Goal: Task Accomplishment & Management: Use online tool/utility

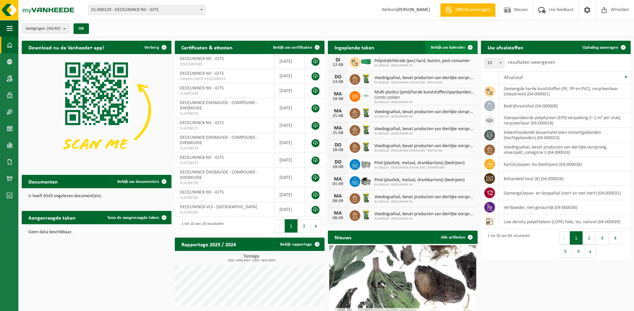
click at [443, 48] on span "Bekijk uw kalender" at bounding box center [448, 47] width 34 height 4
click at [604, 46] on span "Ophaling aanvragen" at bounding box center [600, 47] width 36 height 4
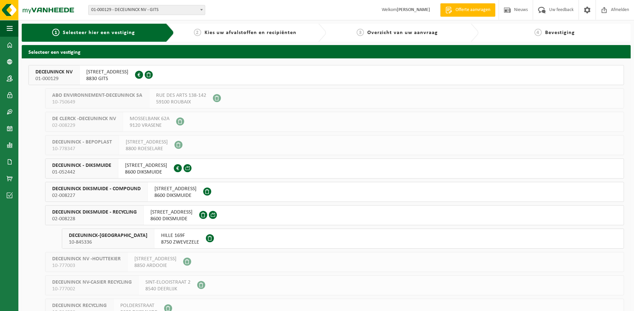
click at [100, 79] on span "8830 GITS" at bounding box center [107, 79] width 42 height 7
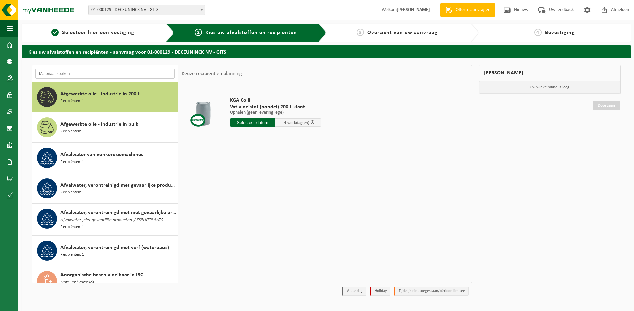
click at [97, 69] on input "text" at bounding box center [104, 74] width 139 height 10
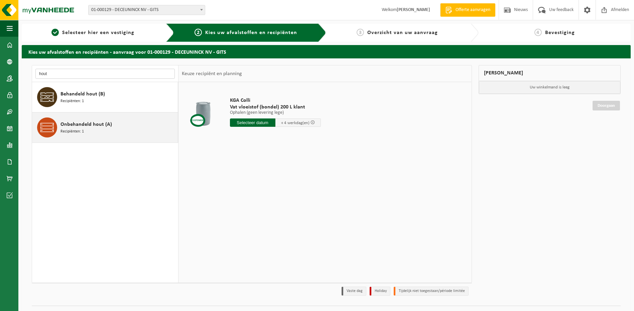
type input "hout"
click at [85, 126] on span "Onbehandeld hout (A)" at bounding box center [85, 125] width 51 height 8
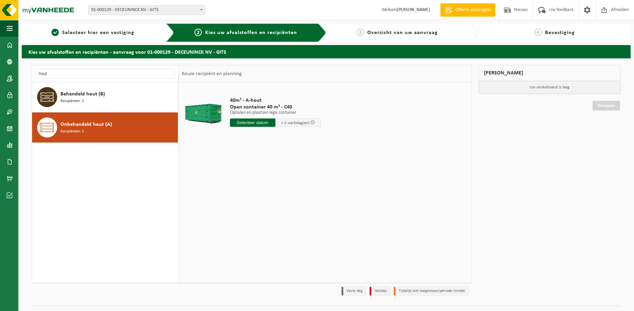
click at [251, 123] on input "text" at bounding box center [252, 123] width 45 height 8
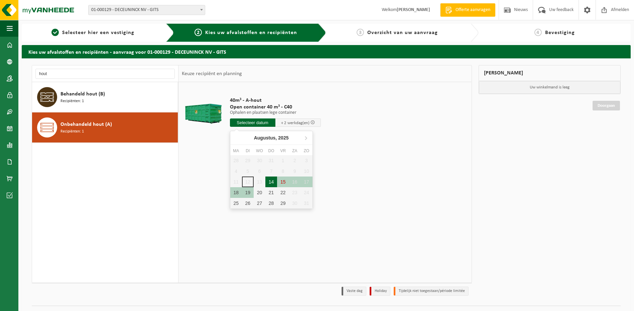
click at [269, 180] on div "14" at bounding box center [271, 182] width 12 height 11
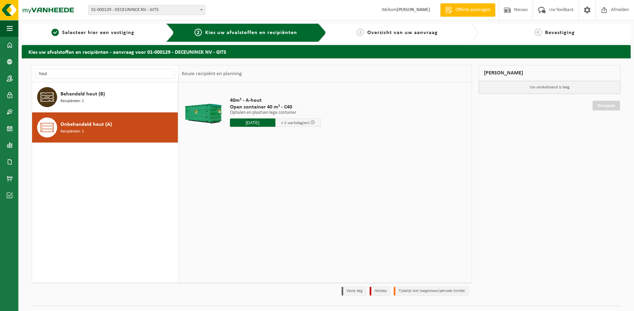
type input "Van 2025-08-14"
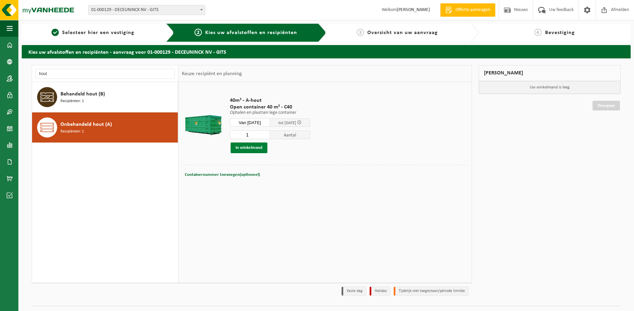
click at [248, 150] on button "In winkelmand" at bounding box center [249, 148] width 37 height 11
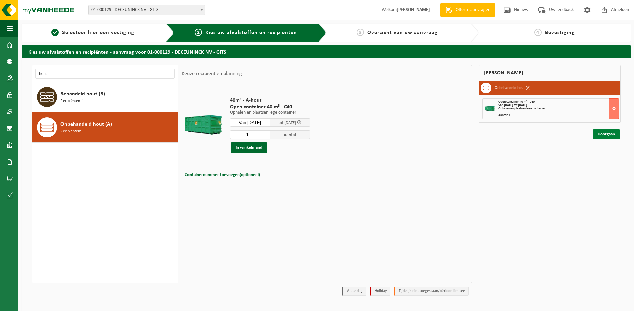
click at [602, 136] on link "Doorgaan" at bounding box center [605, 135] width 27 height 10
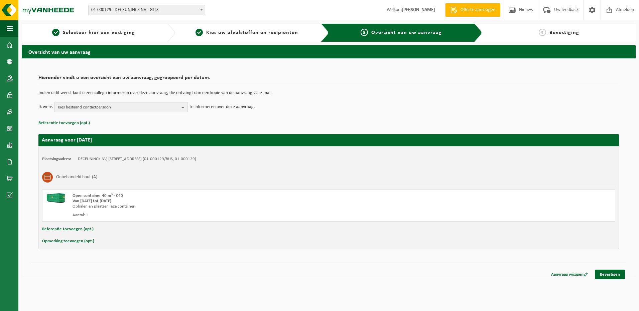
click at [83, 108] on span "Kies bestaand contactpersoon" at bounding box center [118, 108] width 121 height 10
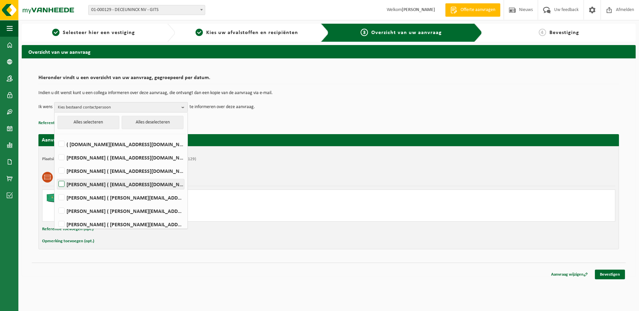
click at [61, 184] on label "LORENZO DE WISPELAERE ( lorenzo.dewispelaere@deceuninck.com )" at bounding box center [120, 184] width 127 height 10
click at [56, 176] on input "LORENZO DE WISPELAERE ( lorenzo.dewispelaere@deceuninck.com )" at bounding box center [56, 176] width 0 height 0
checkbox input "true"
click at [288, 97] on td "Indien u dit wenst kunt u een collega informeren over deze aanvraag, die ontvan…" at bounding box center [328, 96] width 580 height 11
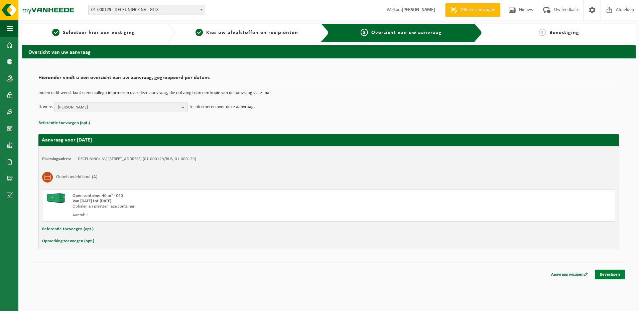
click at [612, 276] on link "Bevestigen" at bounding box center [610, 275] width 30 height 10
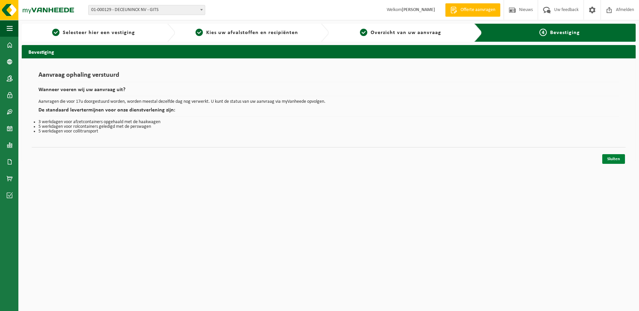
click at [613, 158] on link "Sluiten" at bounding box center [613, 159] width 23 height 10
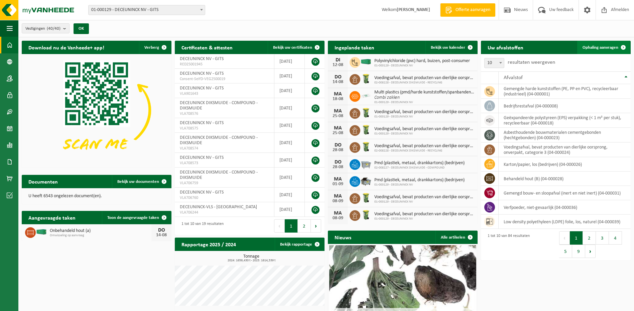
click at [609, 48] on span "Ophaling aanvragen" at bounding box center [600, 47] width 36 height 4
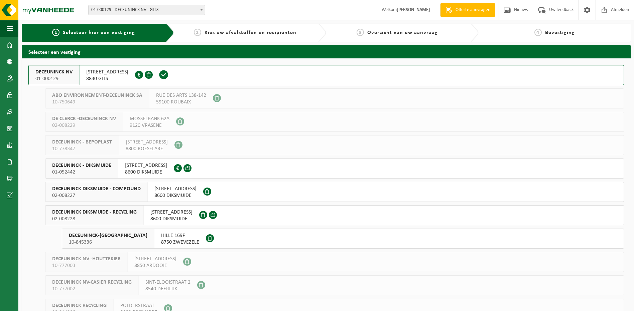
click at [128, 73] on span "BRUGGESTEENWEG 360" at bounding box center [107, 72] width 42 height 7
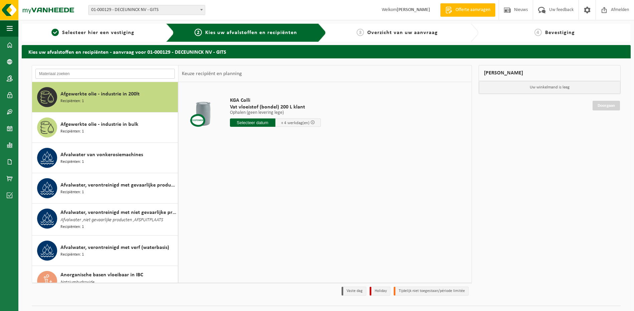
click at [109, 76] on input "text" at bounding box center [104, 74] width 139 height 10
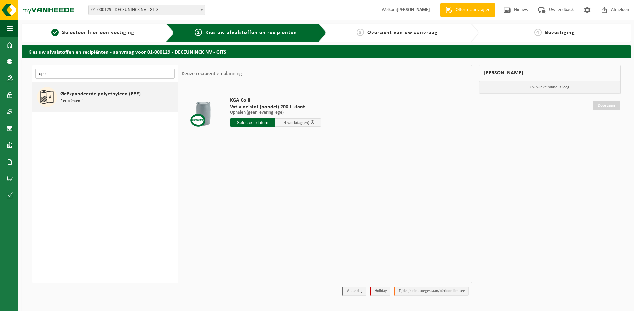
type input "epe"
click at [114, 94] on span "Geëxpandeerde polyethyleen (EPE)" at bounding box center [100, 94] width 80 height 8
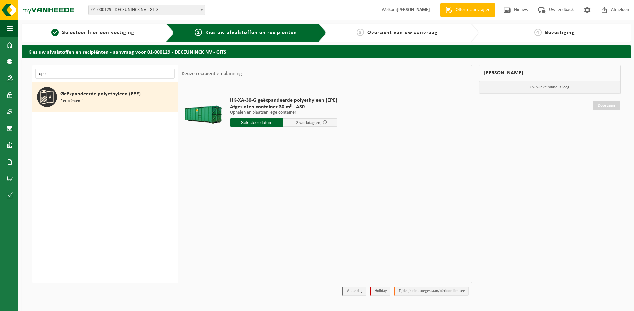
click at [254, 122] on input "text" at bounding box center [257, 123] width 54 height 8
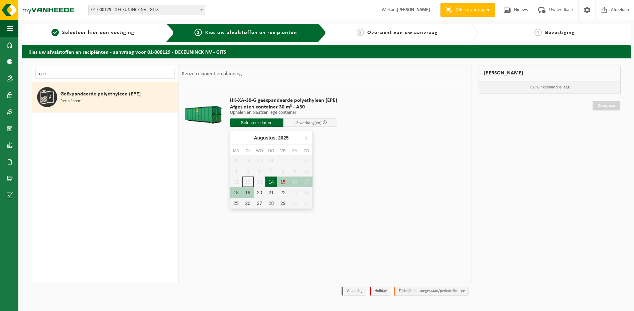
click at [269, 183] on div "14" at bounding box center [271, 182] width 12 height 11
type input "Van 2025-08-14"
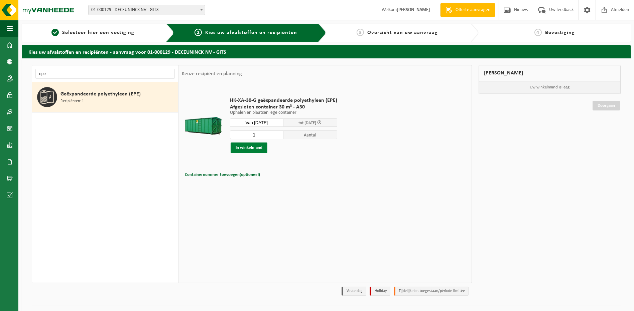
click at [247, 146] on button "In winkelmand" at bounding box center [249, 148] width 37 height 11
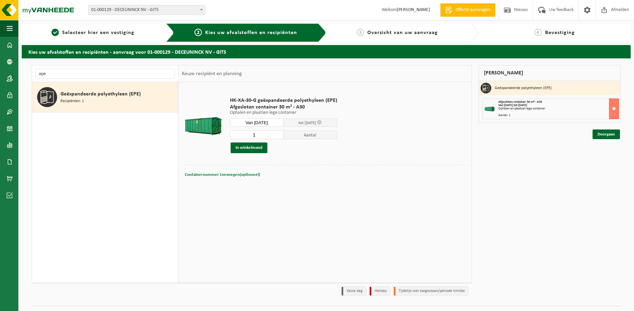
click at [196, 176] on span "Containernummer toevoegen(optioneel)" at bounding box center [222, 175] width 75 height 4
type input "NIET TERUGBRENGEN. STOP APARTE INZAMELING."
click at [608, 134] on link "Doorgaan" at bounding box center [605, 135] width 27 height 10
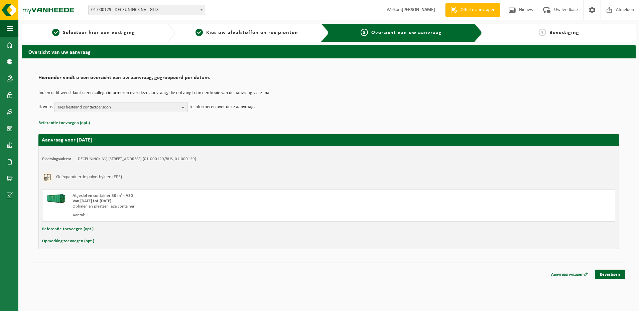
click at [108, 111] on span "Kies bestaand contactpersoon" at bounding box center [118, 108] width 121 height 10
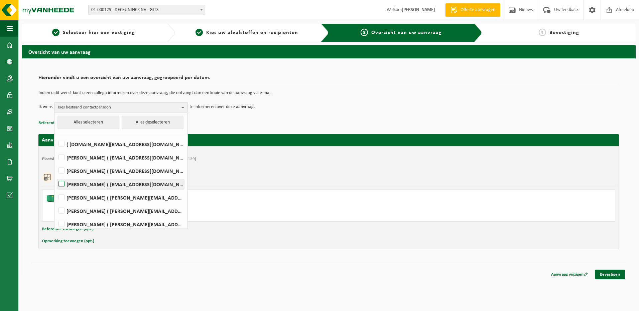
click at [64, 186] on label "LORENZO DE WISPELAERE ( lorenzo.dewispelaere@deceuninck.com )" at bounding box center [120, 184] width 127 height 10
click at [56, 176] on input "LORENZO DE WISPELAERE ( lorenzo.dewispelaere@deceuninck.com )" at bounding box center [56, 176] width 0 height 0
checkbox input "true"
click at [337, 194] on div "Afgesloten container 30 m³ - A30" at bounding box center [214, 195] width 283 height 5
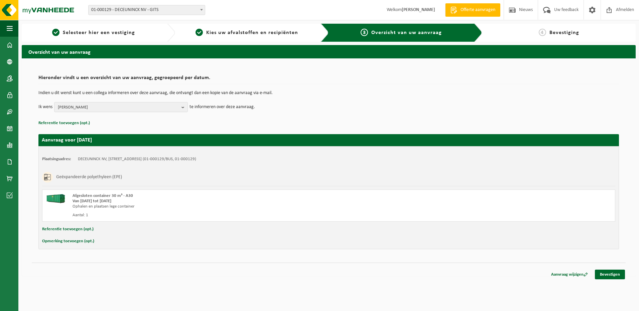
click at [67, 241] on button "Opmerking toevoegen (opt.)" at bounding box center [68, 241] width 52 height 9
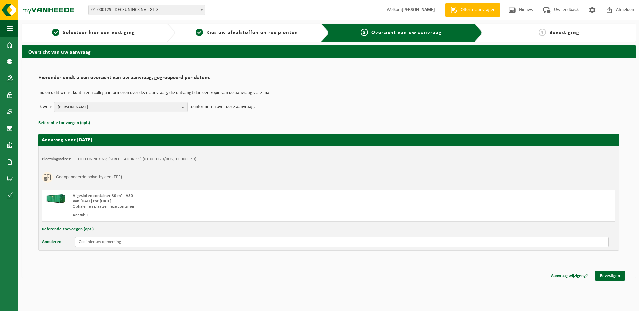
click at [129, 238] on input "text" at bounding box center [342, 242] width 534 height 10
type input "NIET TERUGBRENGEN. STOP APARTE INZAMELING."
click at [618, 278] on link "Bevestigen" at bounding box center [610, 276] width 30 height 10
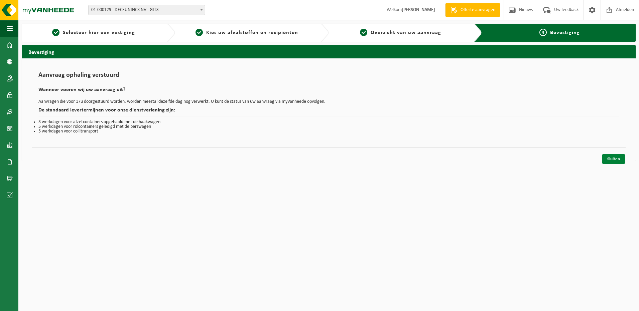
click at [615, 158] on link "Sluiten" at bounding box center [613, 159] width 23 height 10
